Goal: Task Accomplishment & Management: Complete application form

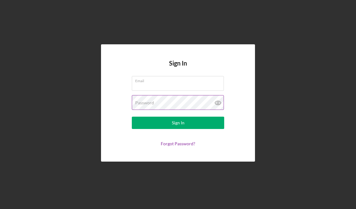
type input "[EMAIL_ADDRESS][DOMAIN_NAME]"
click at [219, 103] on icon at bounding box center [218, 103] width 2 height 2
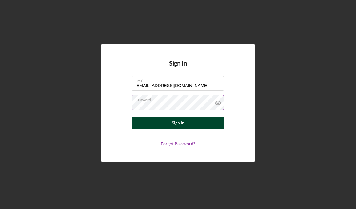
click at [201, 124] on button "Sign In" at bounding box center [178, 123] width 92 height 12
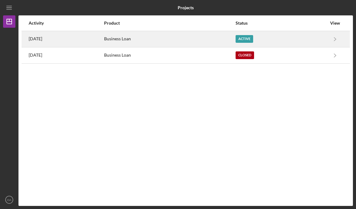
click at [182, 44] on div "Business Loan" at bounding box center [169, 38] width 131 height 15
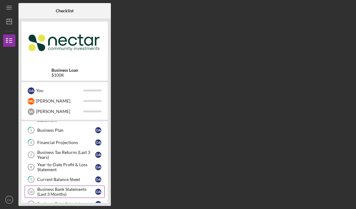
scroll to position [58, 0]
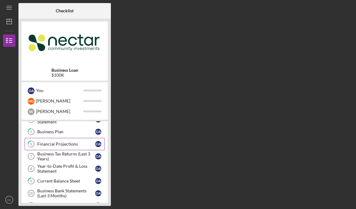
click at [68, 145] on div "Financial Projections" at bounding box center [66, 144] width 58 height 5
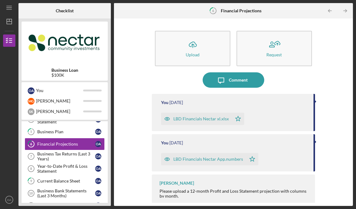
scroll to position [2, 0]
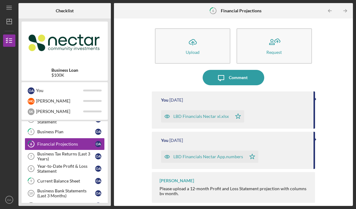
click at [267, 120] on div "LBD Financials Nectar xl.xlsx Icon/Star" at bounding box center [234, 114] width 146 height 15
click at [225, 101] on div "You [DATE]" at bounding box center [234, 100] width 146 height 5
click at [237, 116] on icon "Icon/Star" at bounding box center [238, 116] width 12 height 12
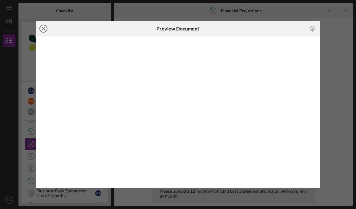
click at [45, 30] on icon "Icon/Close" at bounding box center [43, 28] width 15 height 15
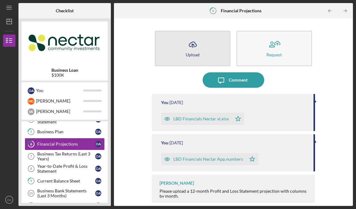
click at [193, 52] on div "Upload" at bounding box center [193, 54] width 14 height 5
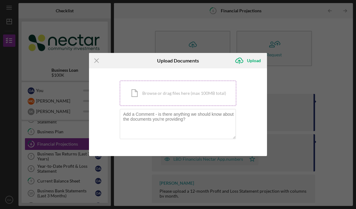
click at [169, 91] on div "Icon/Document Browse or drag files here (max 100MB total) Tap to choose files o…" at bounding box center [178, 93] width 116 height 25
click at [96, 59] on icon "Icon/Menu Close" at bounding box center [96, 60] width 15 height 15
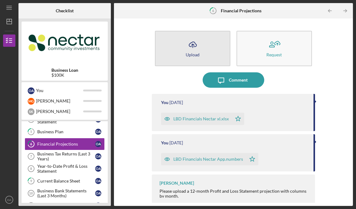
click at [189, 49] on icon "Icon/Upload" at bounding box center [192, 44] width 15 height 15
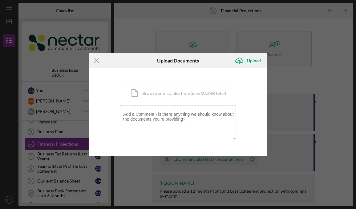
click at [163, 98] on div "Icon/Document Browse or drag files here (max 100MB total) Tap to choose files o…" at bounding box center [178, 93] width 116 height 25
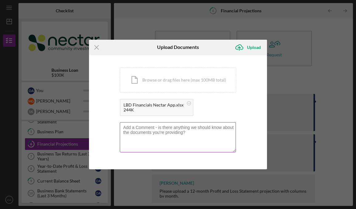
click at [158, 132] on textarea at bounding box center [178, 137] width 116 height 30
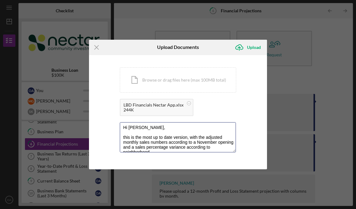
scroll to position [3, 0]
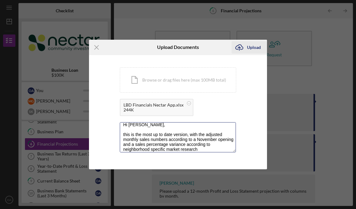
type textarea "Hi [PERSON_NAME], this is the most up to date version, with the adjusted monthl…"
click at [251, 45] on div "Upload" at bounding box center [254, 47] width 14 height 12
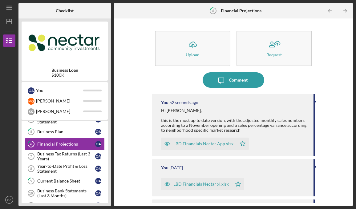
scroll to position [68, 0]
